Goal: Information Seeking & Learning: Learn about a topic

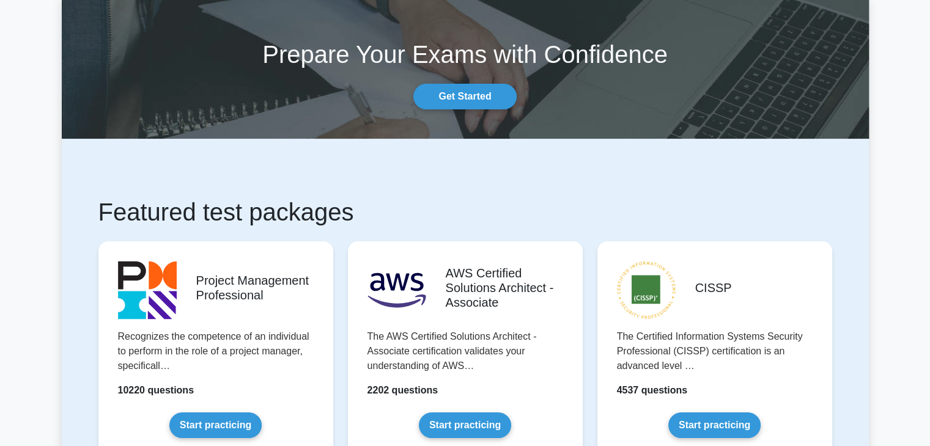
scroll to position [61, 0]
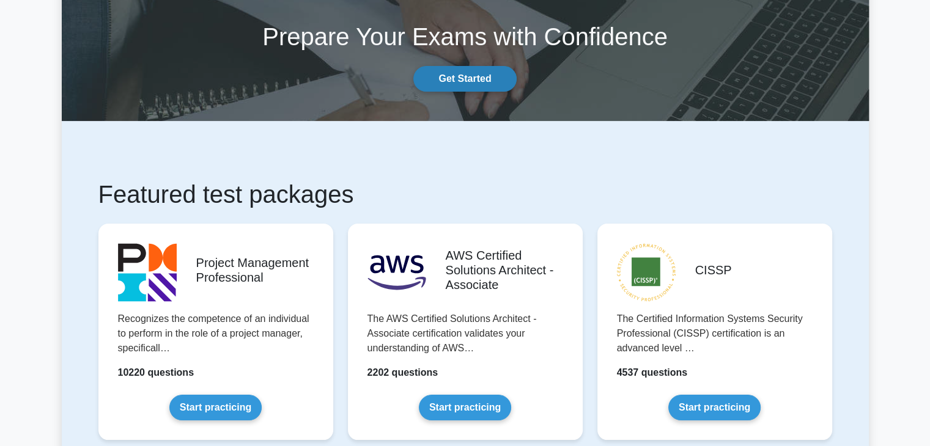
click at [491, 84] on link "Get Started" at bounding box center [464, 79] width 103 height 26
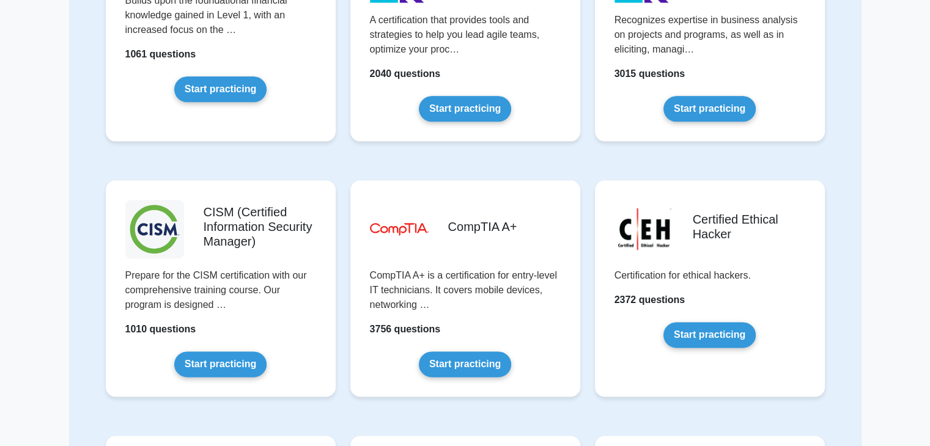
scroll to position [1590, 0]
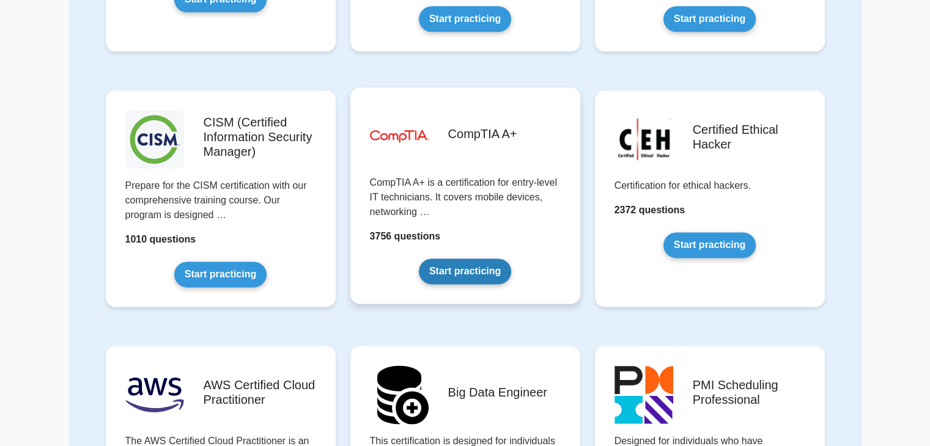
click at [479, 270] on link "Start practicing" at bounding box center [465, 272] width 92 height 26
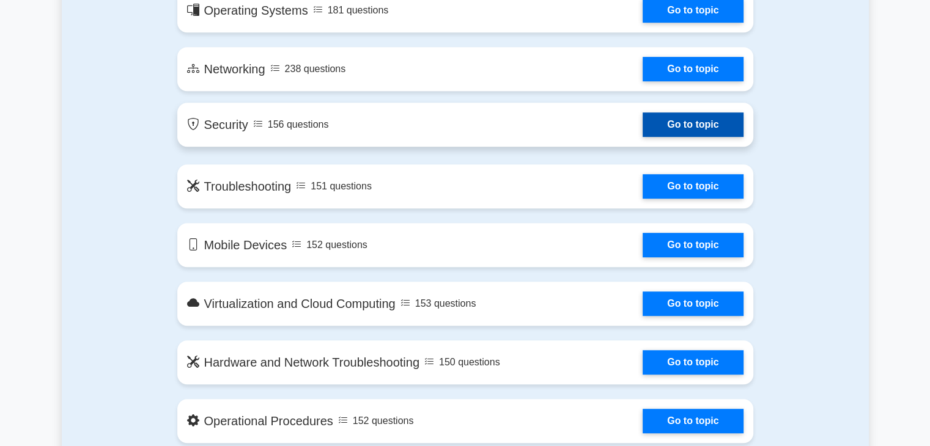
scroll to position [856, 0]
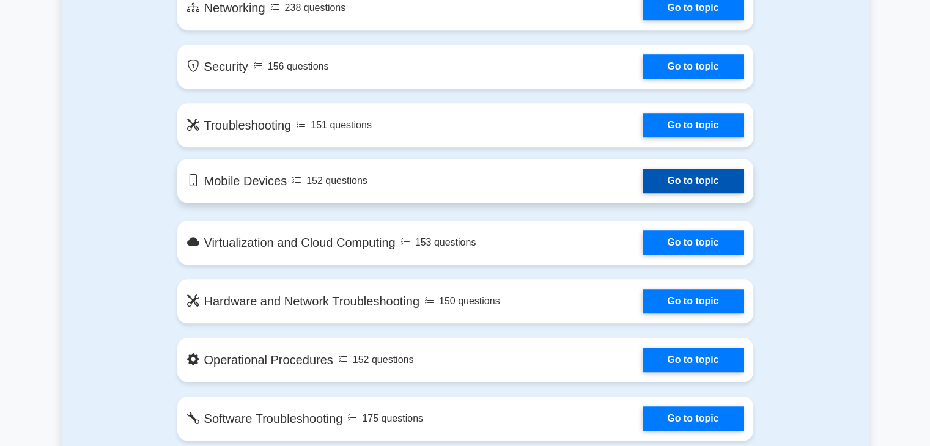
click at [676, 179] on link "Go to topic" at bounding box center [693, 181] width 100 height 24
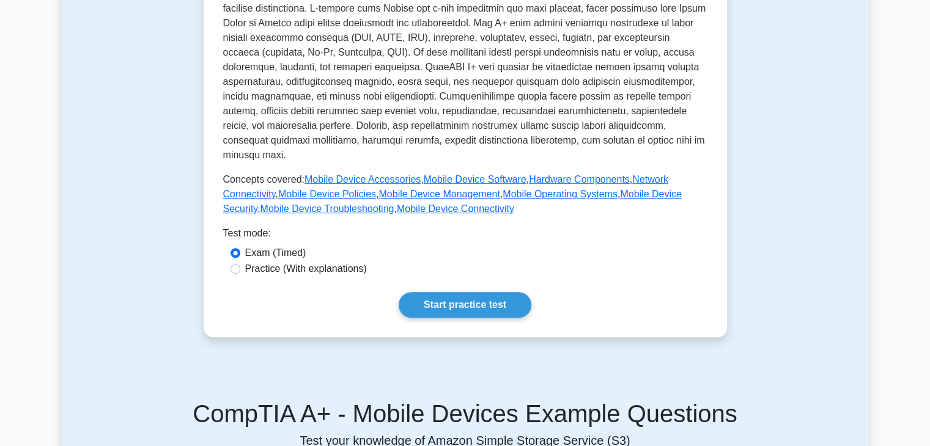
scroll to position [428, 0]
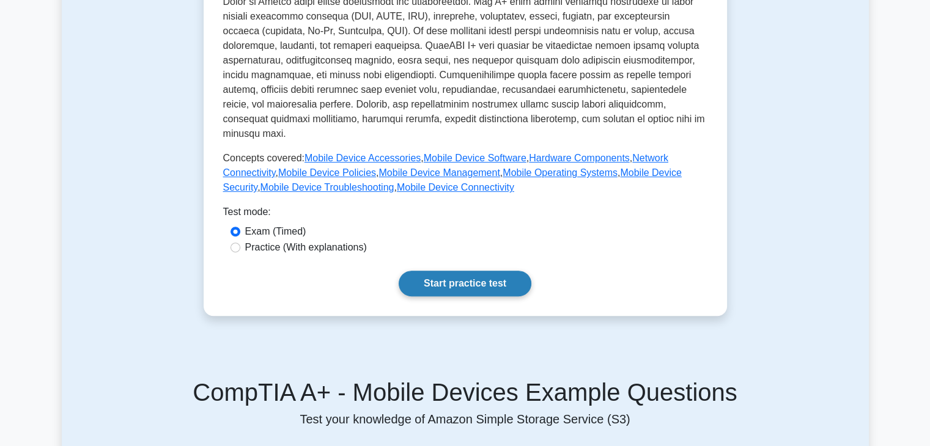
click at [474, 271] on link "Start practice test" at bounding box center [465, 284] width 133 height 26
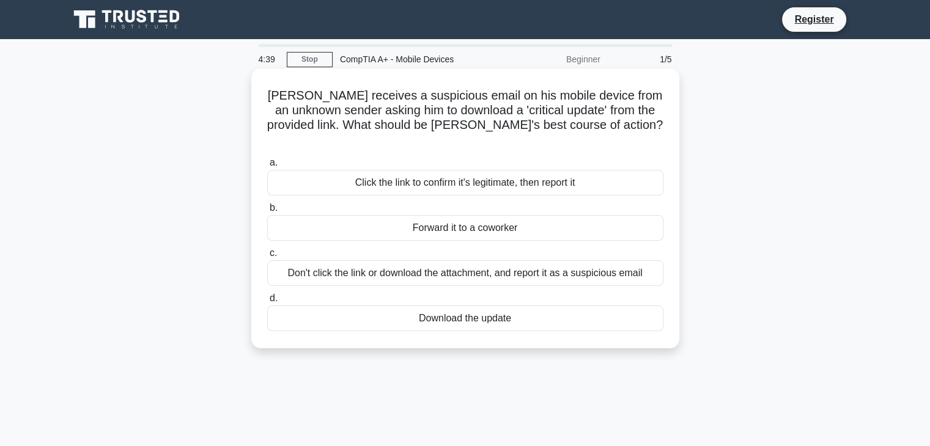
click at [399, 262] on div "Don't click the link or download the attachment, and report it as a suspicious …" at bounding box center [465, 274] width 396 height 26
click at [267, 257] on input "c. Don't click the link or download the attachment, and report it as a suspicio…" at bounding box center [267, 254] width 0 height 8
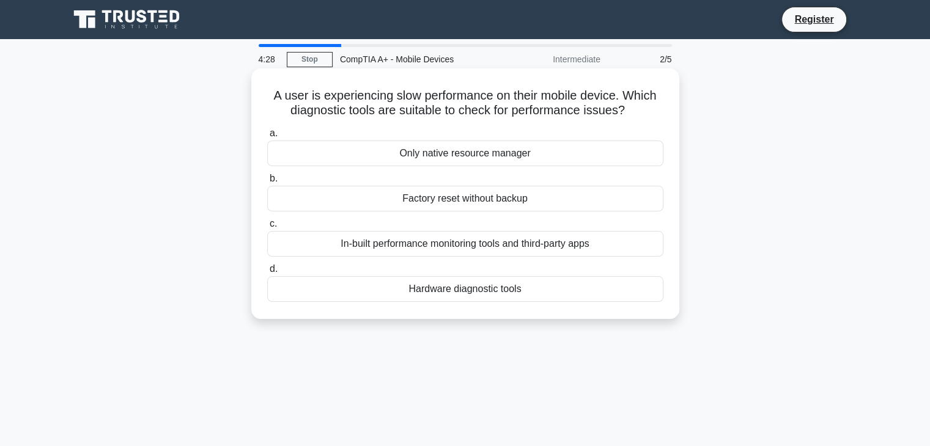
click at [436, 245] on div "In-built performance monitoring tools and third-party apps" at bounding box center [465, 244] width 396 height 26
click at [267, 228] on input "c. In-built performance monitoring tools and third-party apps" at bounding box center [267, 224] width 0 height 8
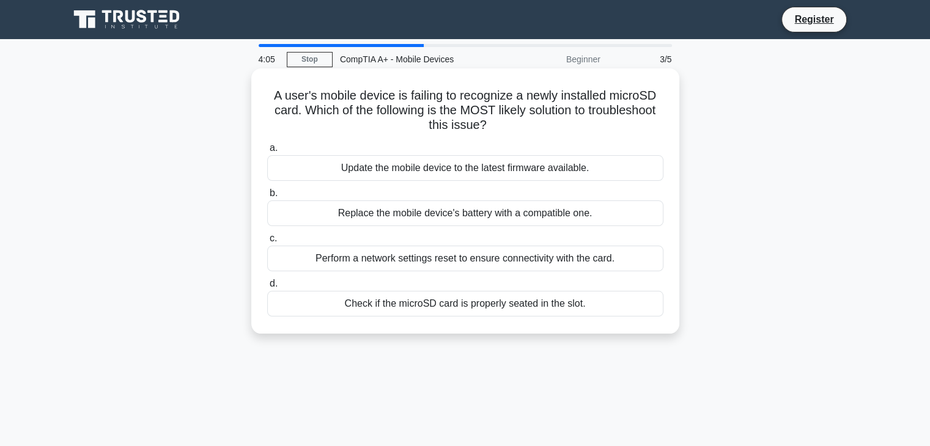
click at [482, 304] on div "Check if the microSD card is properly seated in the slot." at bounding box center [465, 304] width 396 height 26
click at [267, 288] on input "d. Check if the microSD card is properly seated in the slot." at bounding box center [267, 284] width 0 height 8
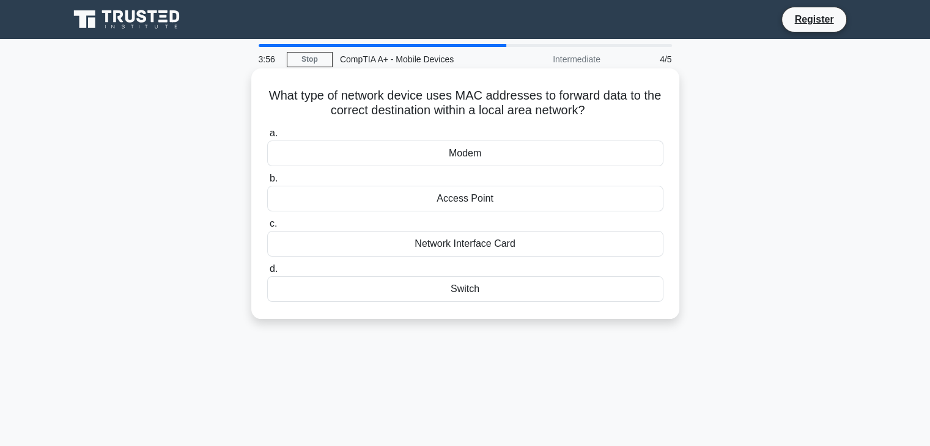
click at [457, 249] on div "Network Interface Card" at bounding box center [465, 244] width 396 height 26
click at [267, 228] on input "c. Network Interface Card" at bounding box center [267, 224] width 0 height 8
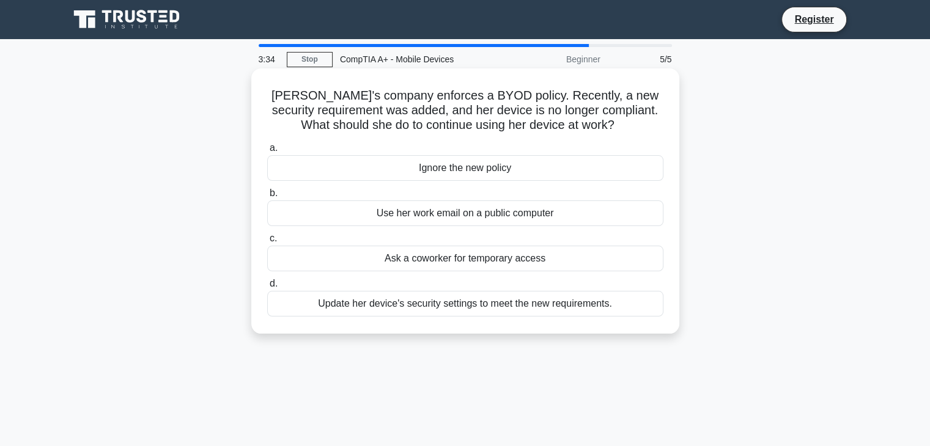
click at [531, 307] on div "Update her device's security settings to meet the new requirements." at bounding box center [465, 304] width 396 height 26
click at [267, 288] on input "d. Update her device's security settings to meet the new requirements." at bounding box center [267, 284] width 0 height 8
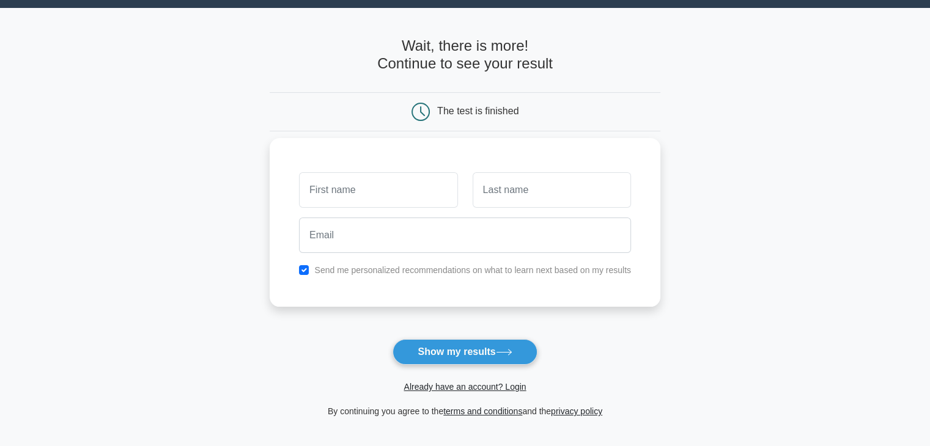
scroll to position [61, 0]
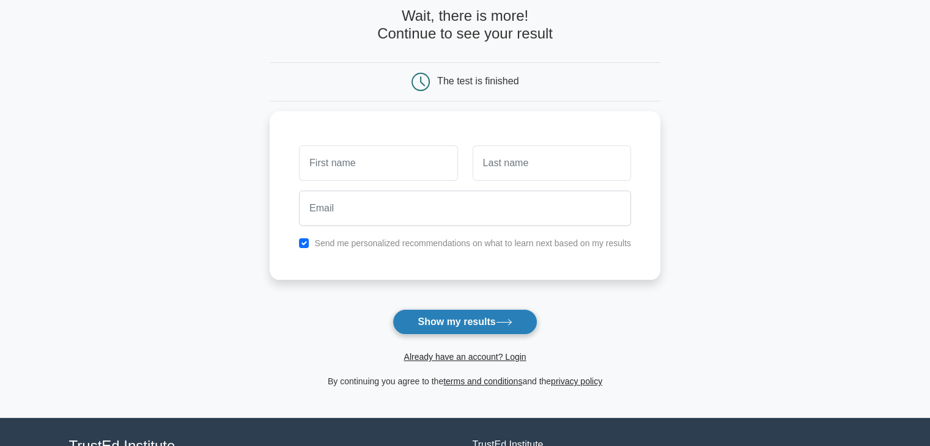
click at [473, 325] on button "Show my results" at bounding box center [465, 322] width 144 height 26
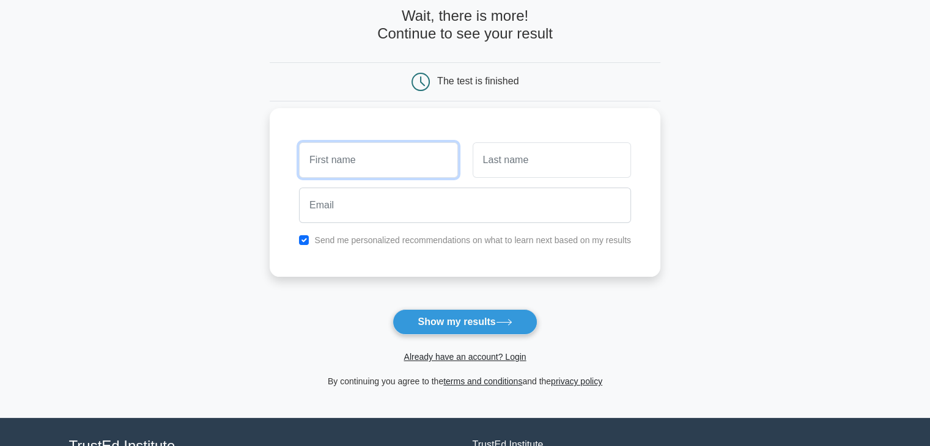
click at [347, 159] on input "text" at bounding box center [378, 160] width 158 height 35
type input "lakheni"
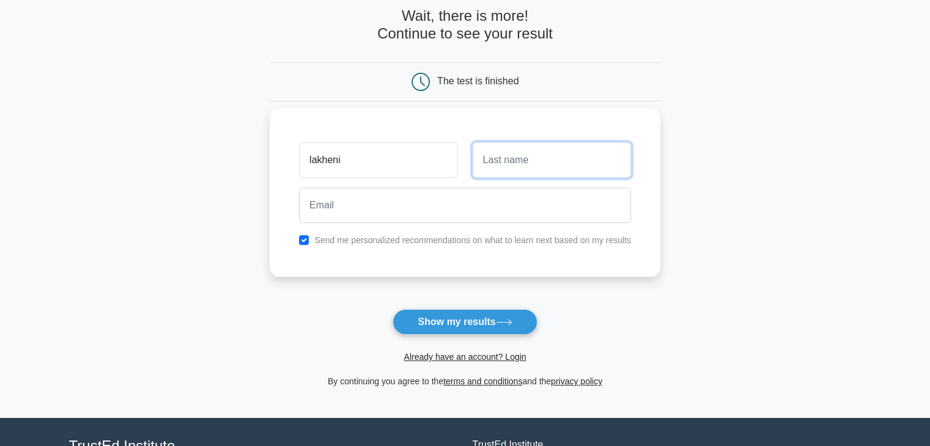
click at [547, 161] on input "text" at bounding box center [552, 160] width 158 height 35
type input "mtwa"
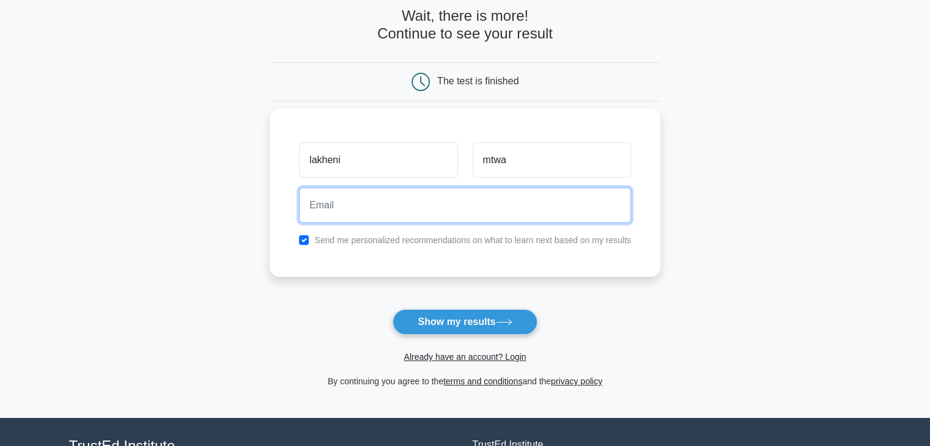
click at [433, 202] on input "email" at bounding box center [465, 205] width 332 height 35
type input "[EMAIL_ADDRESS][DOMAIN_NAME]"
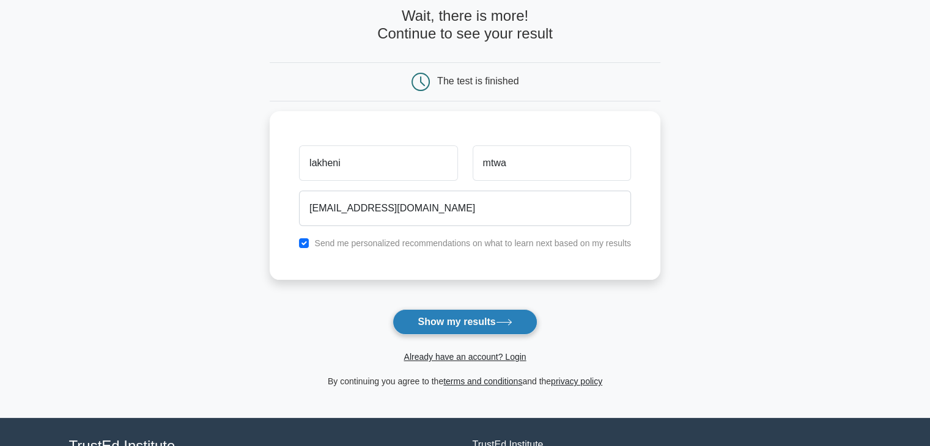
click at [451, 319] on button "Show my results" at bounding box center [465, 322] width 144 height 26
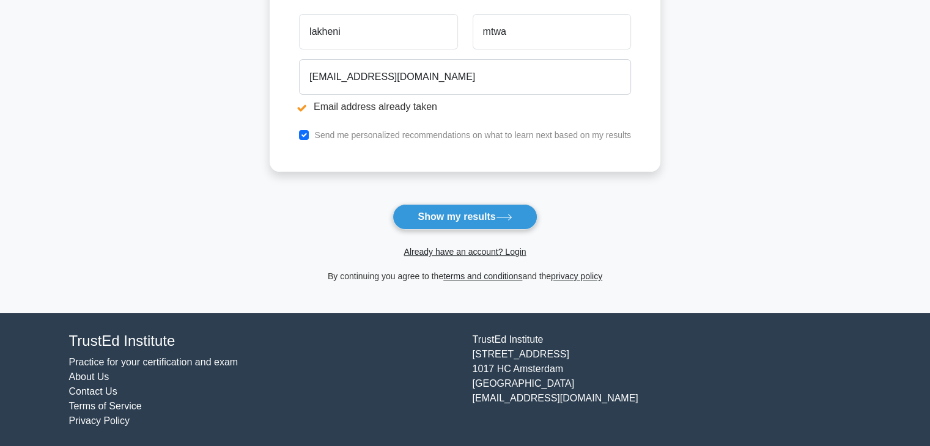
scroll to position [236, 0]
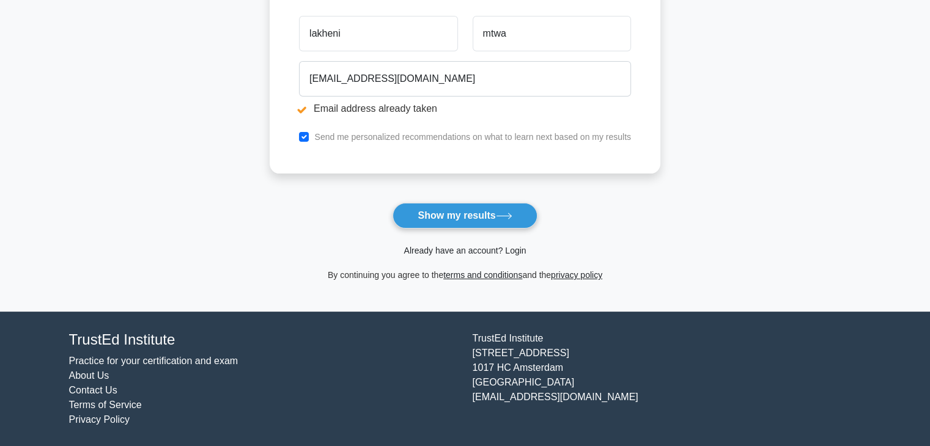
click at [514, 250] on link "Already have an account? Login" at bounding box center [465, 251] width 122 height 10
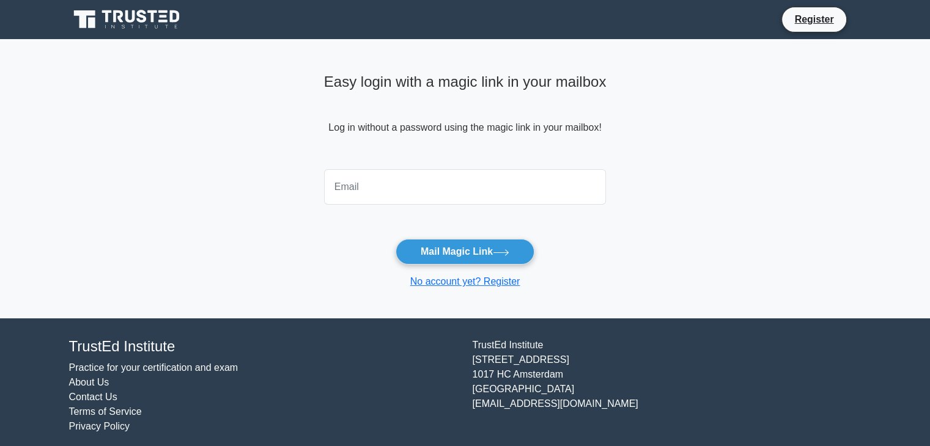
click at [391, 185] on input "email" at bounding box center [465, 186] width 283 height 35
type input "[EMAIL_ADDRESS][DOMAIN_NAME]"
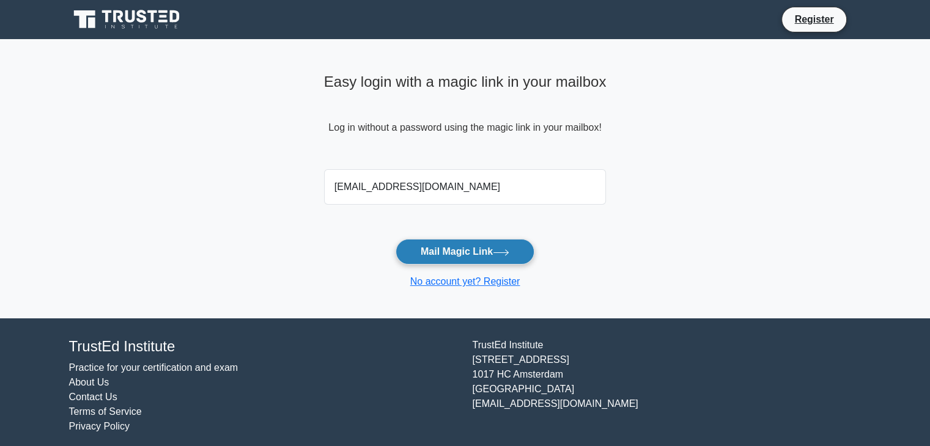
click at [453, 247] on button "Mail Magic Link" at bounding box center [465, 252] width 139 height 26
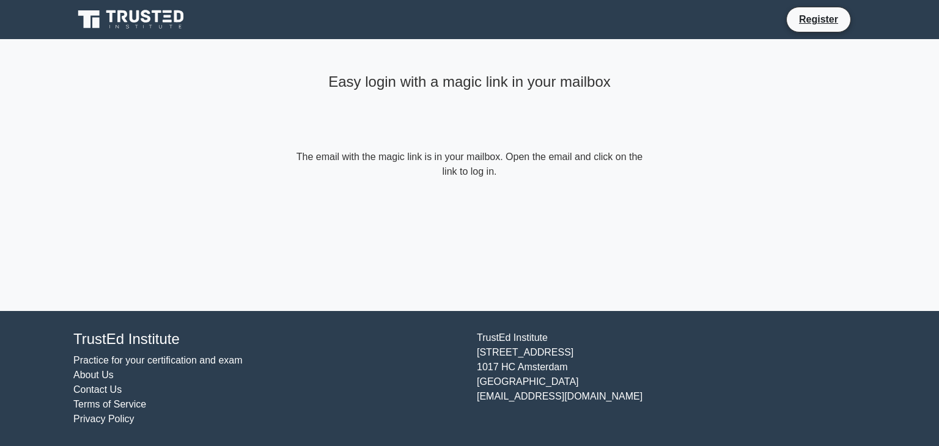
click at [599, 248] on div "Easy login with a magic link in your mailbox The email with the magic link is i…" at bounding box center [469, 175] width 367 height 272
drag, startPoint x: 859, startPoint y: 1, endPoint x: 656, endPoint y: 199, distance: 283.3
click at [656, 199] on main "Easy login with a magic link in your mailbox The email with the magic link is i…" at bounding box center [469, 175] width 939 height 272
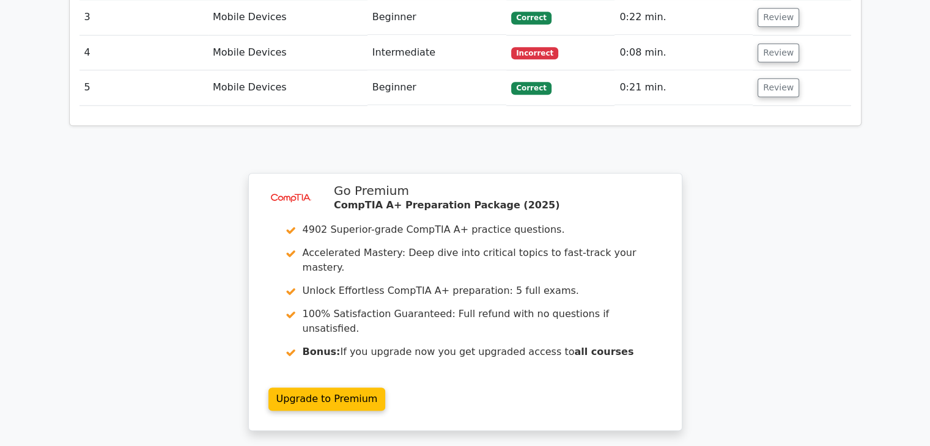
scroll to position [1468, 0]
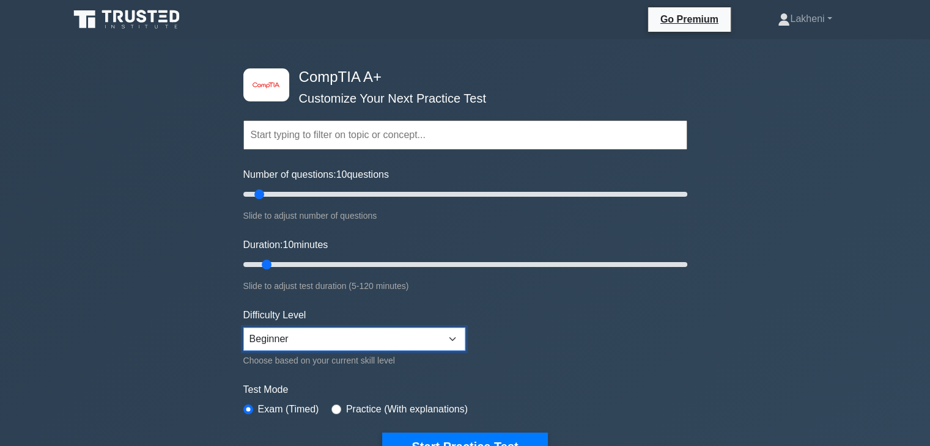
click at [355, 345] on select "Beginner Intermediate Expert" at bounding box center [354, 339] width 222 height 23
select select "intermediate"
click at [243, 328] on select "Beginner Intermediate Expert" at bounding box center [354, 339] width 222 height 23
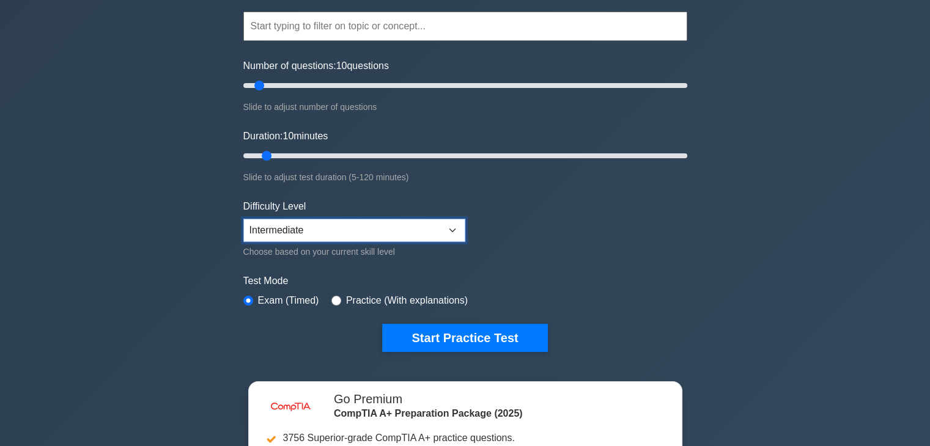
scroll to position [183, 0]
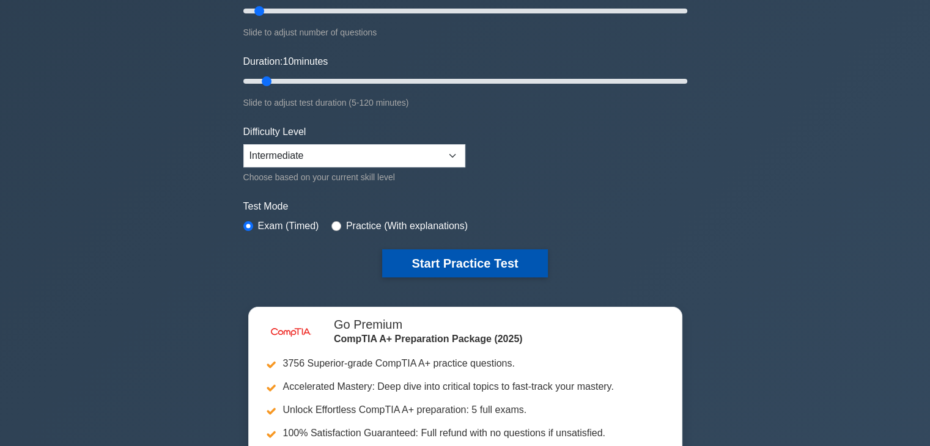
click at [429, 264] on button "Start Practice Test" at bounding box center [464, 264] width 165 height 28
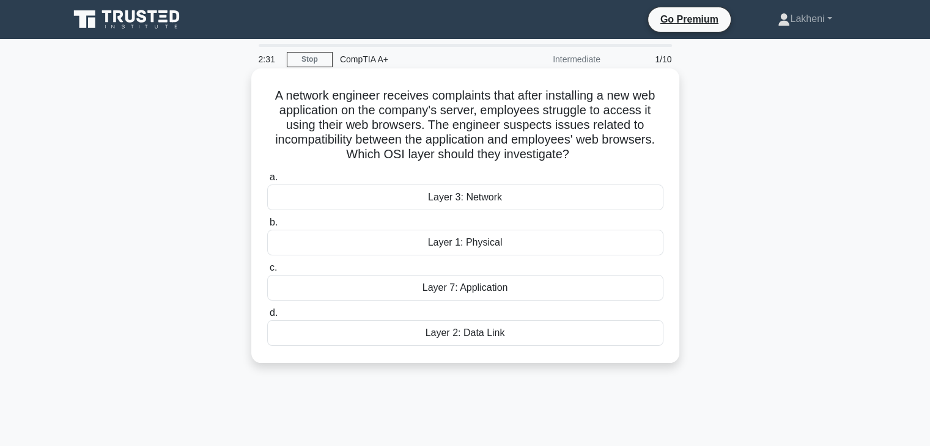
click at [493, 202] on div "Layer 3: Network" at bounding box center [465, 198] width 396 height 26
click at [267, 182] on input "a. Layer 3: Network" at bounding box center [267, 178] width 0 height 8
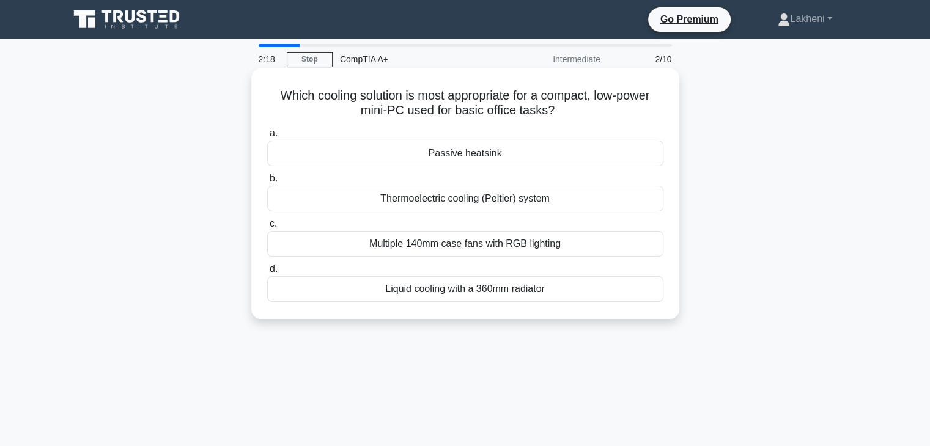
click at [495, 292] on div "Liquid cooling with a 360mm radiator" at bounding box center [465, 289] width 396 height 26
click at [267, 273] on input "d. Liquid cooling with a 360mm radiator" at bounding box center [267, 269] width 0 height 8
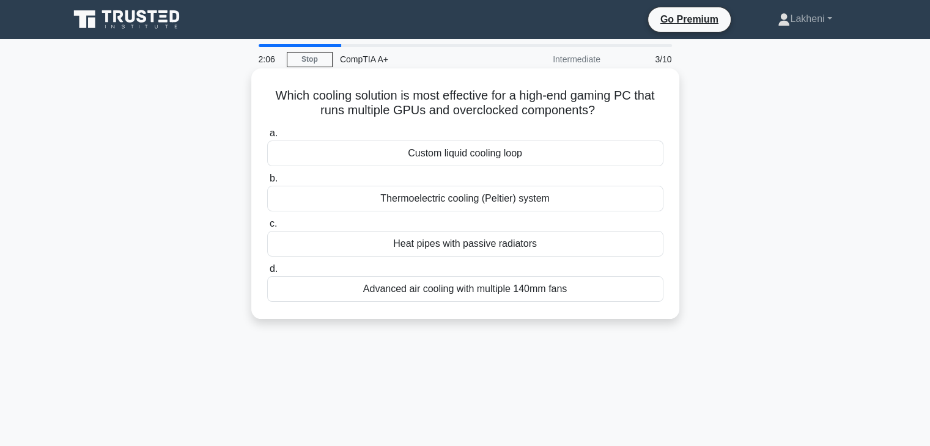
click at [466, 160] on div "Custom liquid cooling loop" at bounding box center [465, 154] width 396 height 26
click at [267, 138] on input "a. Custom liquid cooling loop" at bounding box center [267, 134] width 0 height 8
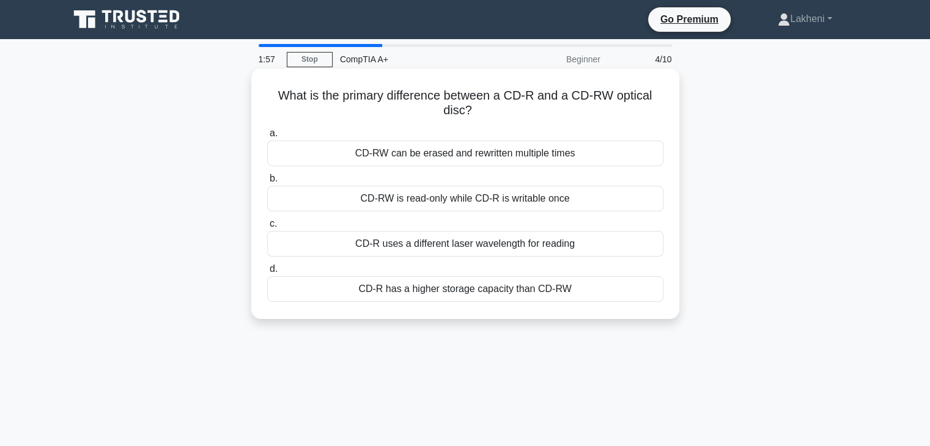
click at [506, 291] on div "CD-R has a higher storage capacity than CD-RW" at bounding box center [465, 289] width 396 height 26
click at [267, 273] on input "d. CD-R has a higher storage capacity than CD-RW" at bounding box center [267, 269] width 0 height 8
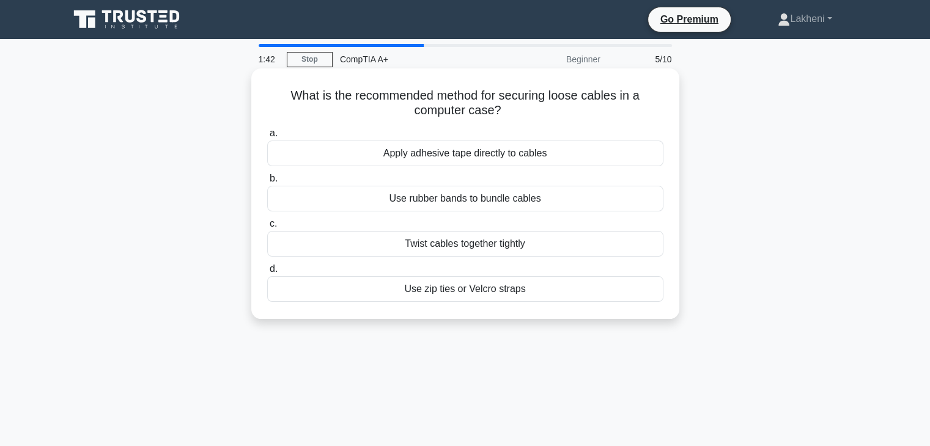
click at [453, 156] on div "Apply adhesive tape directly to cables" at bounding box center [465, 154] width 396 height 26
click at [267, 138] on input "a. Apply adhesive tape directly to cables" at bounding box center [267, 134] width 0 height 8
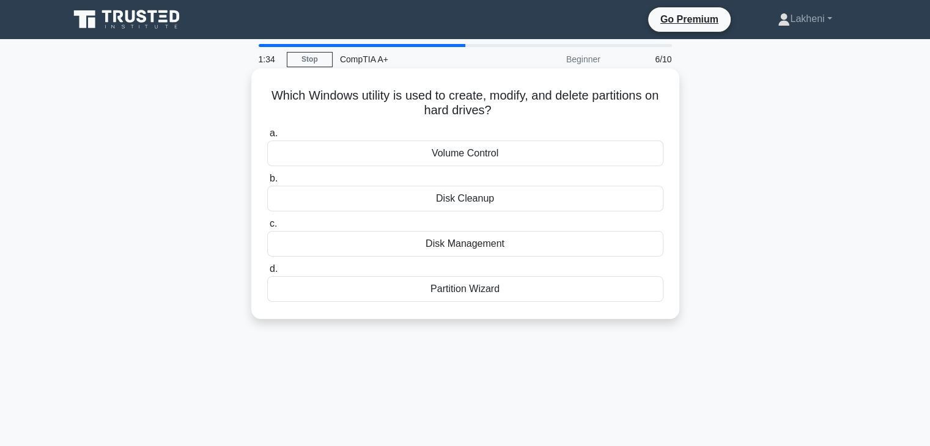
click at [477, 246] on div "Disk Management" at bounding box center [465, 244] width 396 height 26
click at [267, 228] on input "c. Disk Management" at bounding box center [267, 224] width 0 height 8
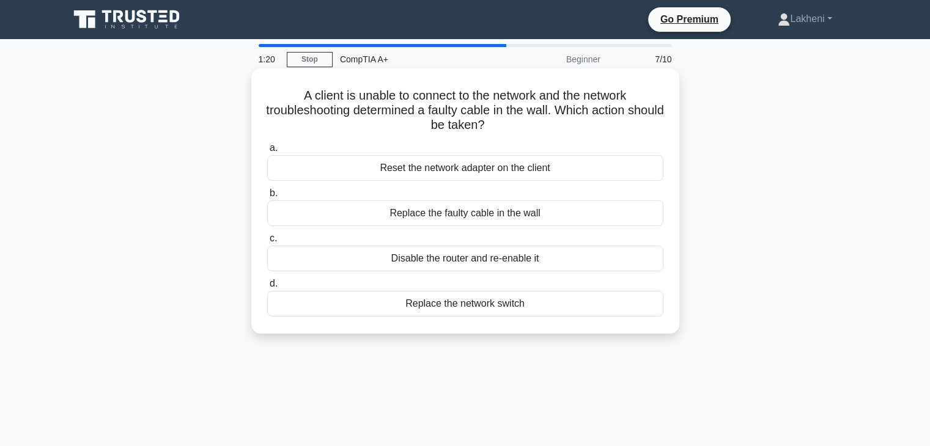
click at [484, 225] on div "Replace the faulty cable in the wall" at bounding box center [465, 214] width 396 height 26
click at [267, 198] on input "b. Replace the faulty cable in the wall" at bounding box center [267, 194] width 0 height 8
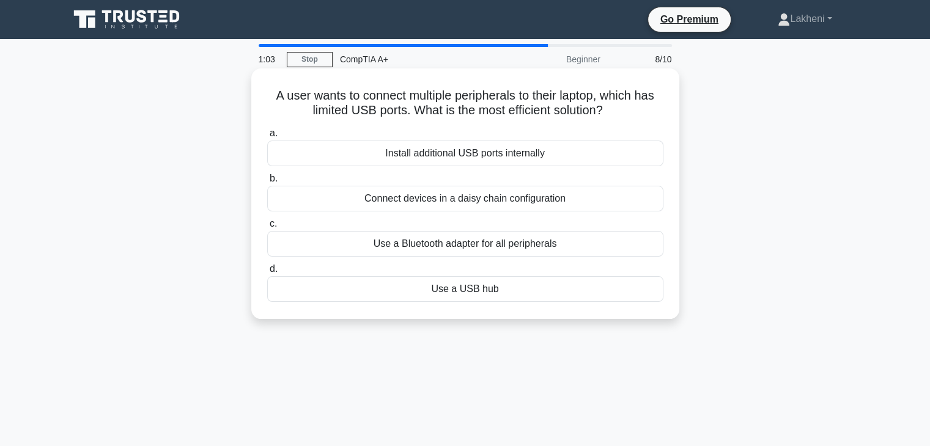
click at [461, 292] on div "Use a USB hub" at bounding box center [465, 289] width 396 height 26
click at [267, 273] on input "d. Use a USB hub" at bounding box center [267, 269] width 0 height 8
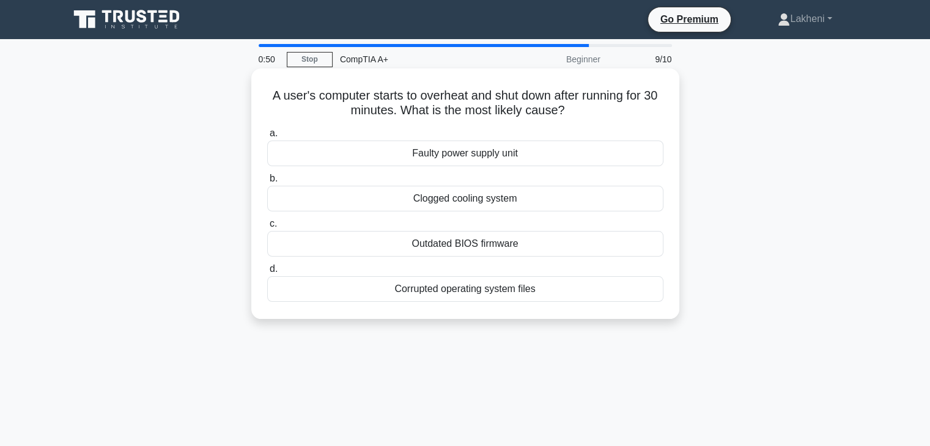
click at [470, 207] on div "Clogged cooling system" at bounding box center [465, 199] width 396 height 26
click at [267, 183] on input "b. Clogged cooling system" at bounding box center [267, 179] width 0 height 8
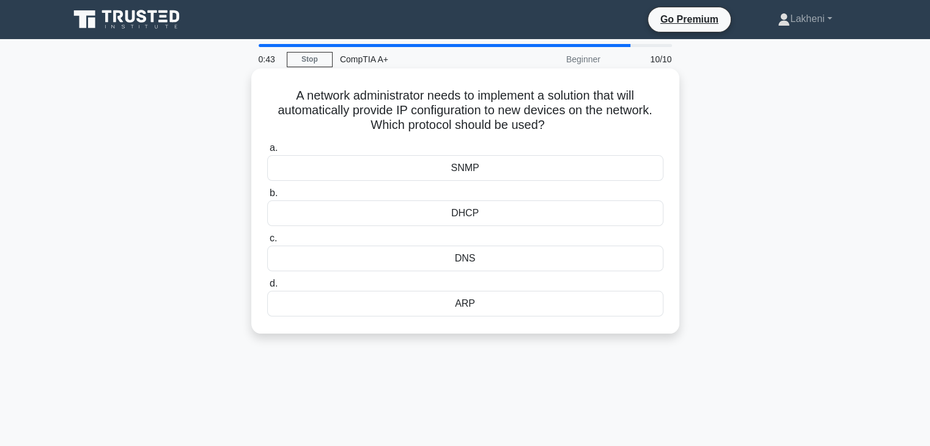
click at [459, 219] on div "DHCP" at bounding box center [465, 214] width 396 height 26
click at [267, 198] on input "b. DHCP" at bounding box center [267, 194] width 0 height 8
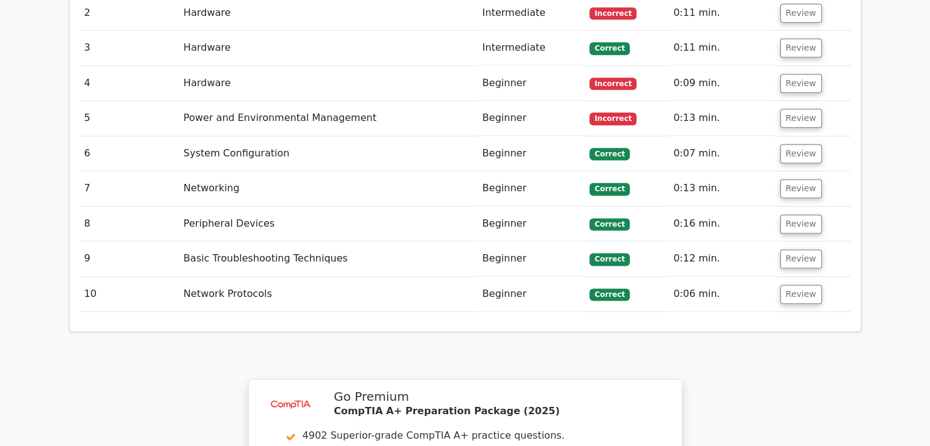
scroll to position [1590, 0]
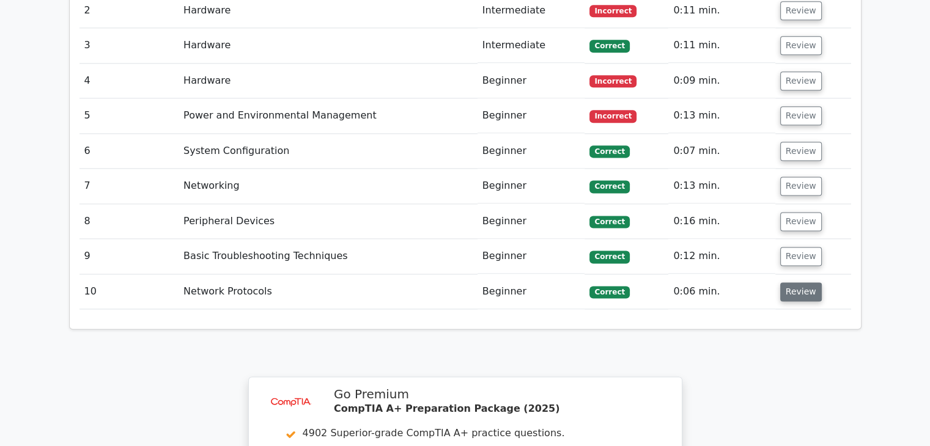
click at [799, 283] on button "Review" at bounding box center [801, 292] width 42 height 19
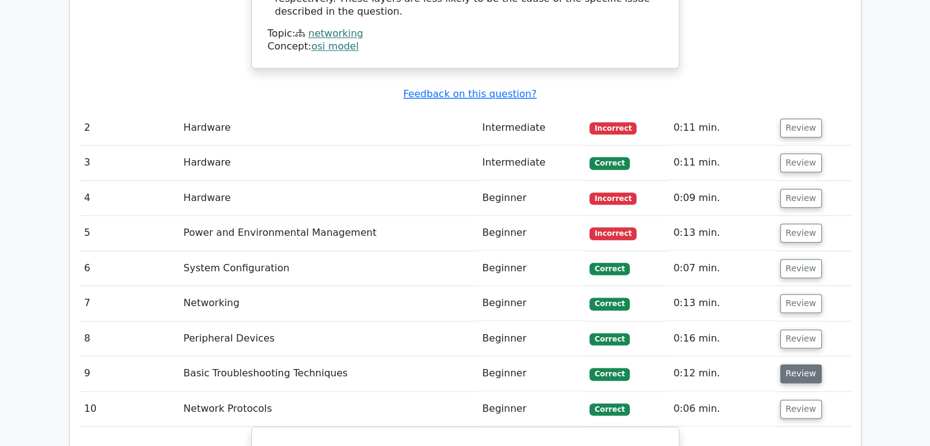
scroll to position [1468, 0]
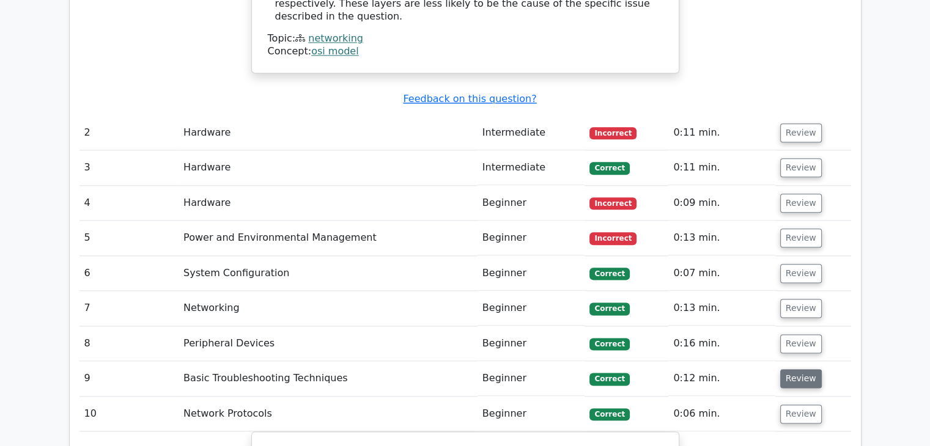
click at [799, 369] on button "Review" at bounding box center [801, 378] width 42 height 19
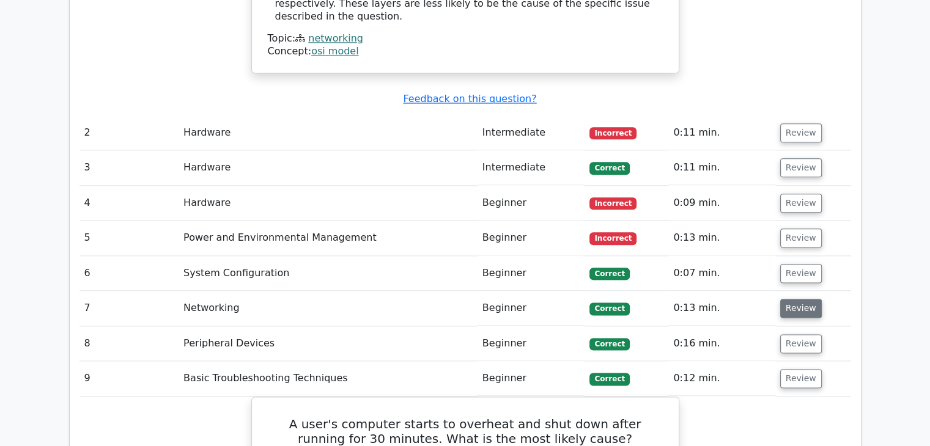
click at [801, 299] on button "Review" at bounding box center [801, 308] width 42 height 19
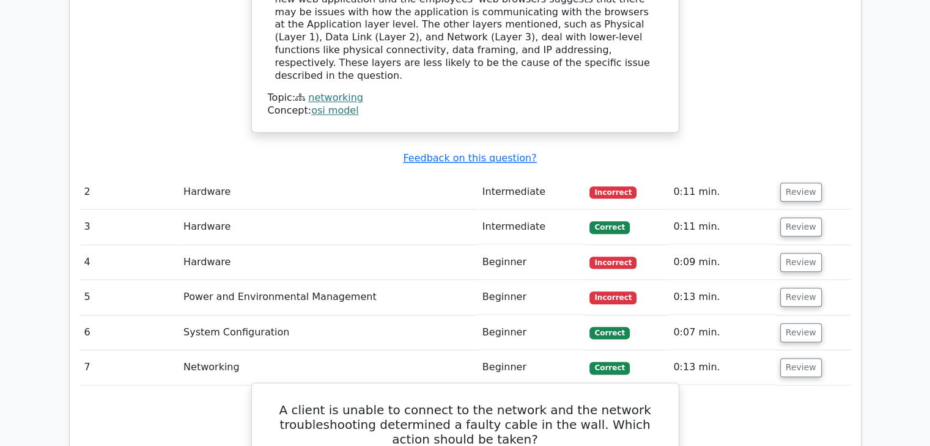
scroll to position [1407, 0]
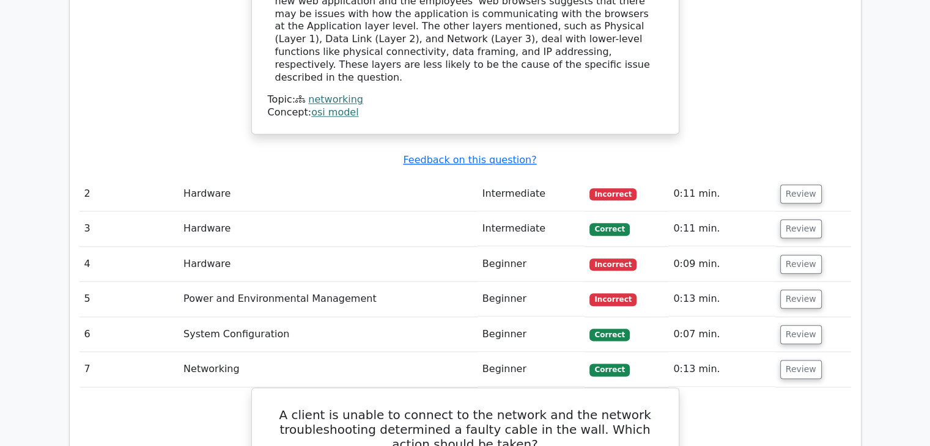
click at [796, 352] on td "Review" at bounding box center [813, 369] width 76 height 35
click at [785, 360] on button "Review" at bounding box center [801, 369] width 42 height 19
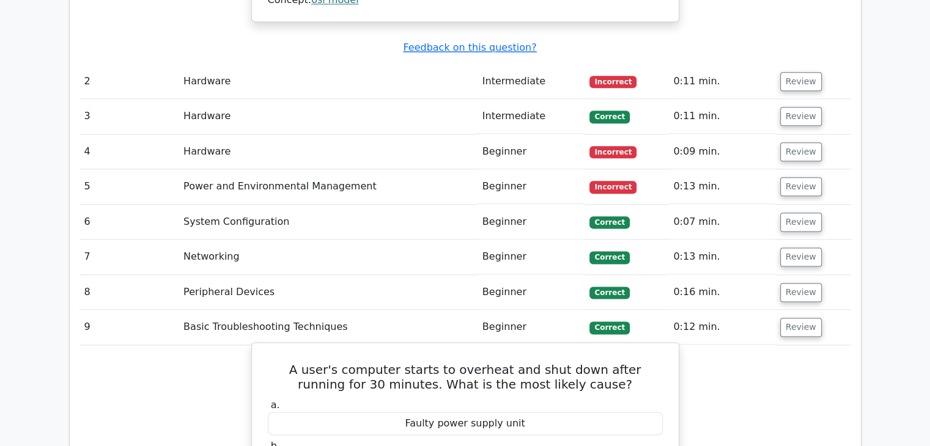
scroll to position [1468, 0]
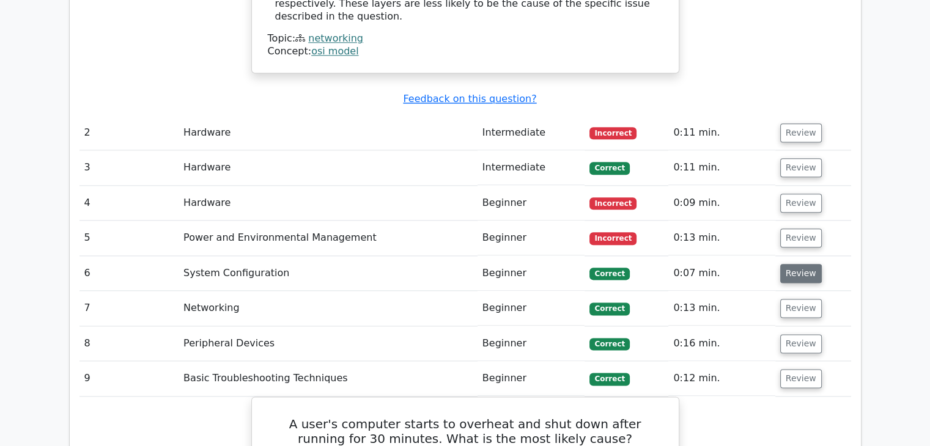
click at [802, 264] on button "Review" at bounding box center [801, 273] width 42 height 19
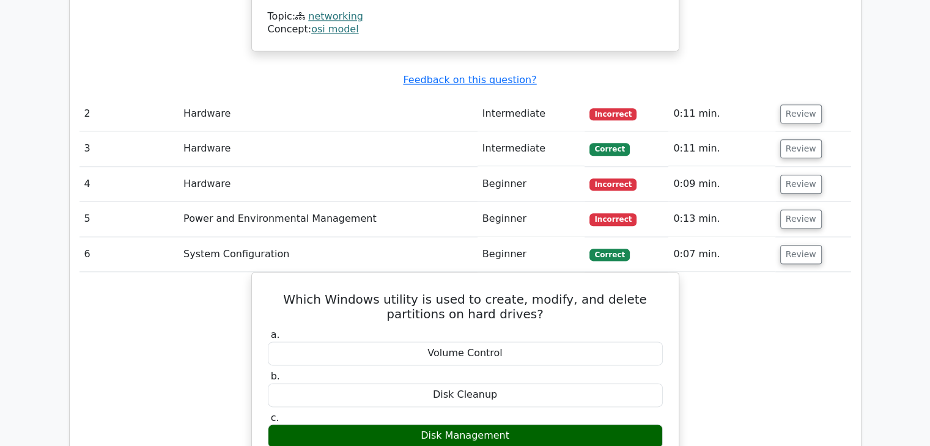
scroll to position [1529, 0]
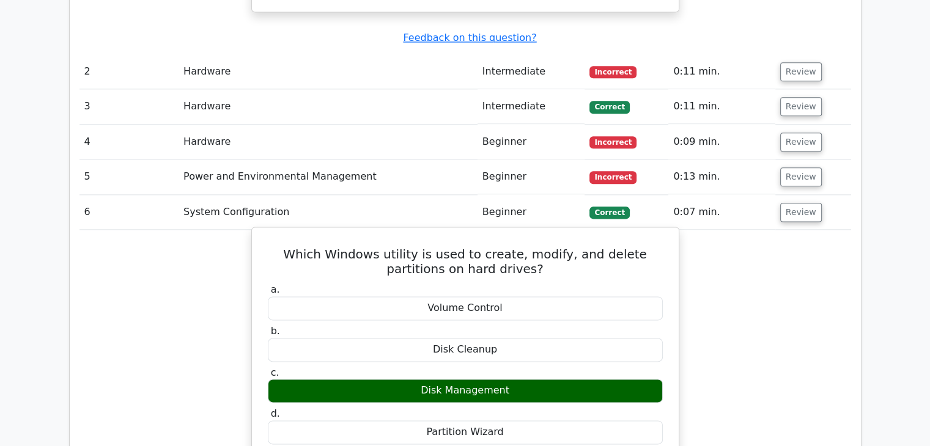
drag, startPoint x: 394, startPoint y: 320, endPoint x: 377, endPoint y: 251, distance: 70.6
click at [377, 281] on div "a. Volume Control b. Disk Cleanup c. d." at bounding box center [466, 363] width 410 height 165
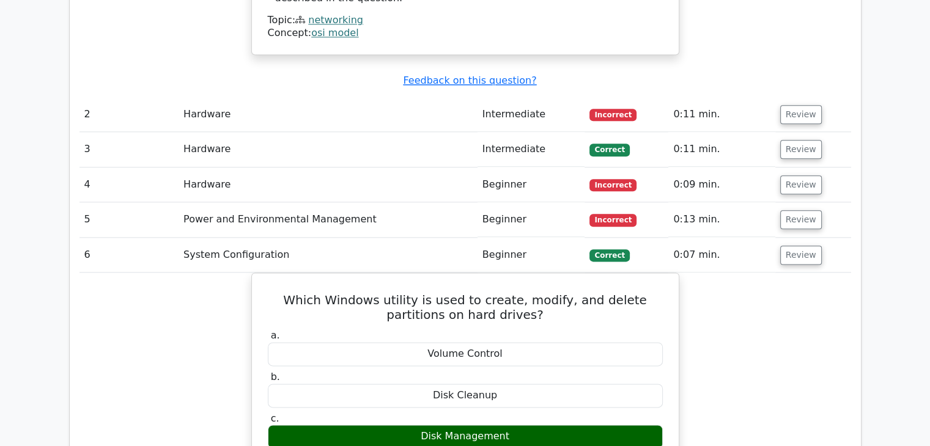
scroll to position [1468, 0]
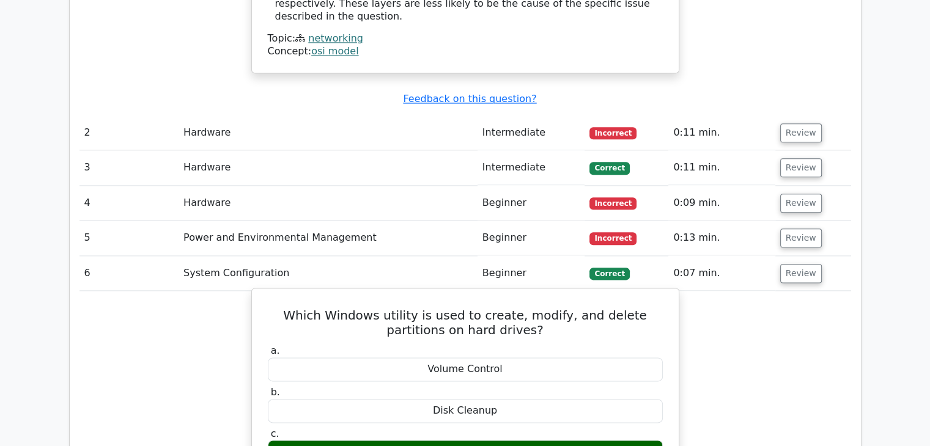
drag, startPoint x: 232, startPoint y: 293, endPoint x: 319, endPoint y: 299, distance: 87.1
